Goal: Transaction & Acquisition: Purchase product/service

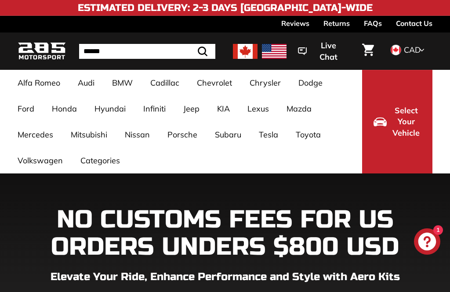
click at [201, 215] on link "Sentra 8th Gen [2020+]" at bounding box center [218, 212] width 61 height 25
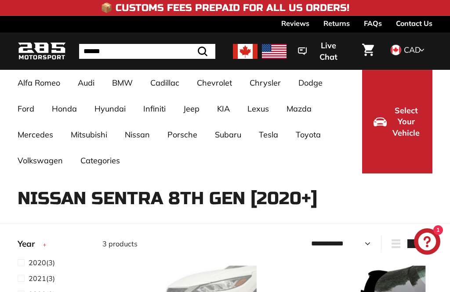
select select "**********"
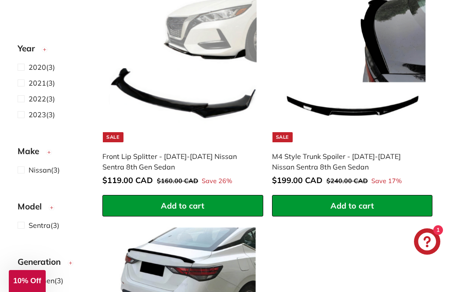
scroll to position [270, 0]
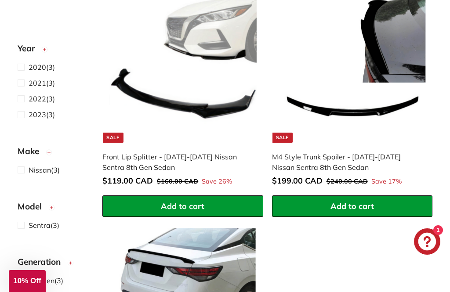
click at [370, 203] on span "Add to cart" at bounding box center [351, 206] width 43 height 10
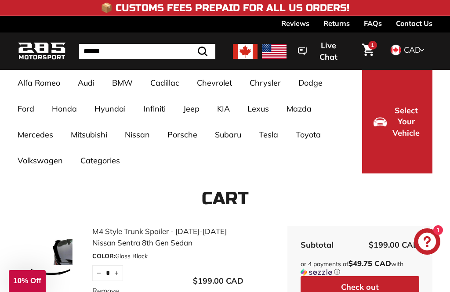
click at [366, 46] on icon "Cart" at bounding box center [368, 49] width 12 height 12
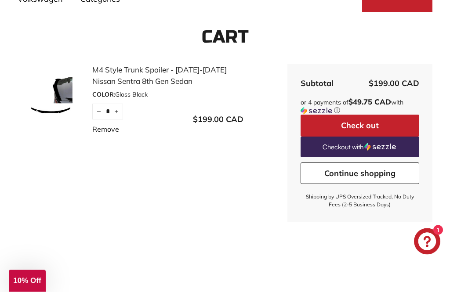
scroll to position [167, 0]
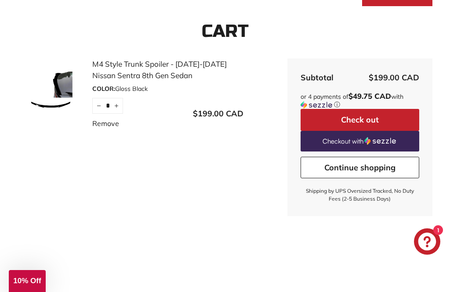
click at [383, 119] on button "Check out" at bounding box center [359, 120] width 119 height 22
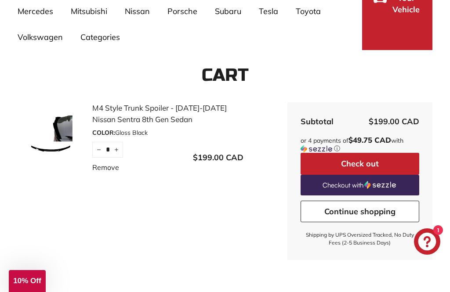
scroll to position [0, 0]
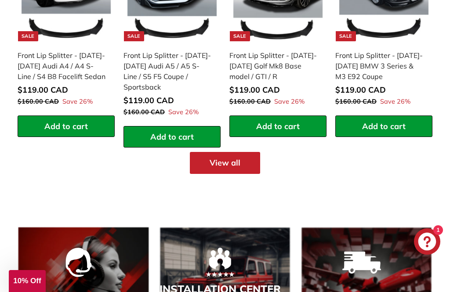
scroll to position [1069, 0]
